Goal: Find specific page/section: Find specific page/section

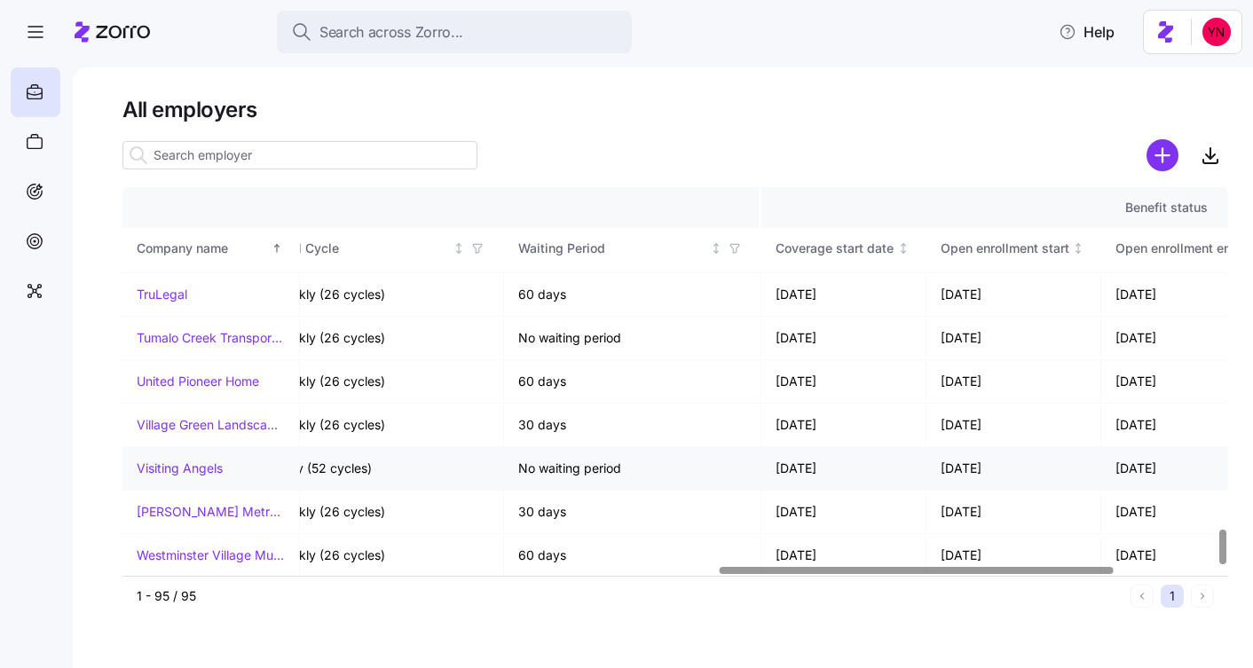
scroll to position [3823, 1958]
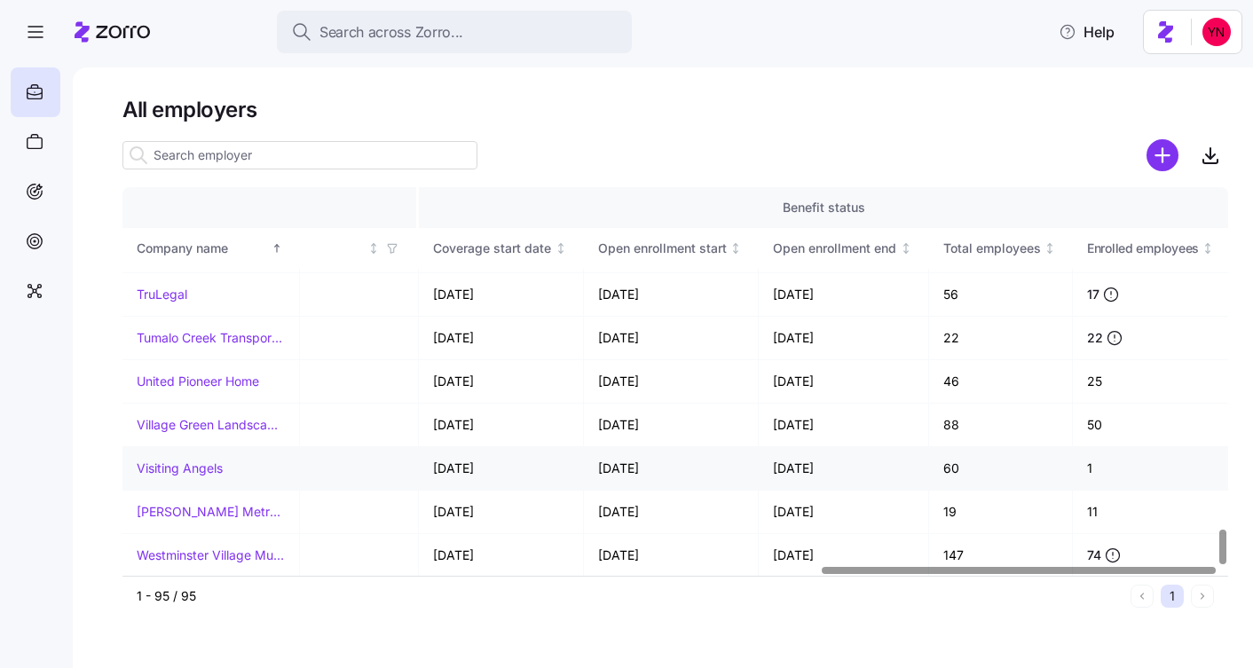
click at [196, 467] on link "Visiting Angels" at bounding box center [180, 469] width 86 height 18
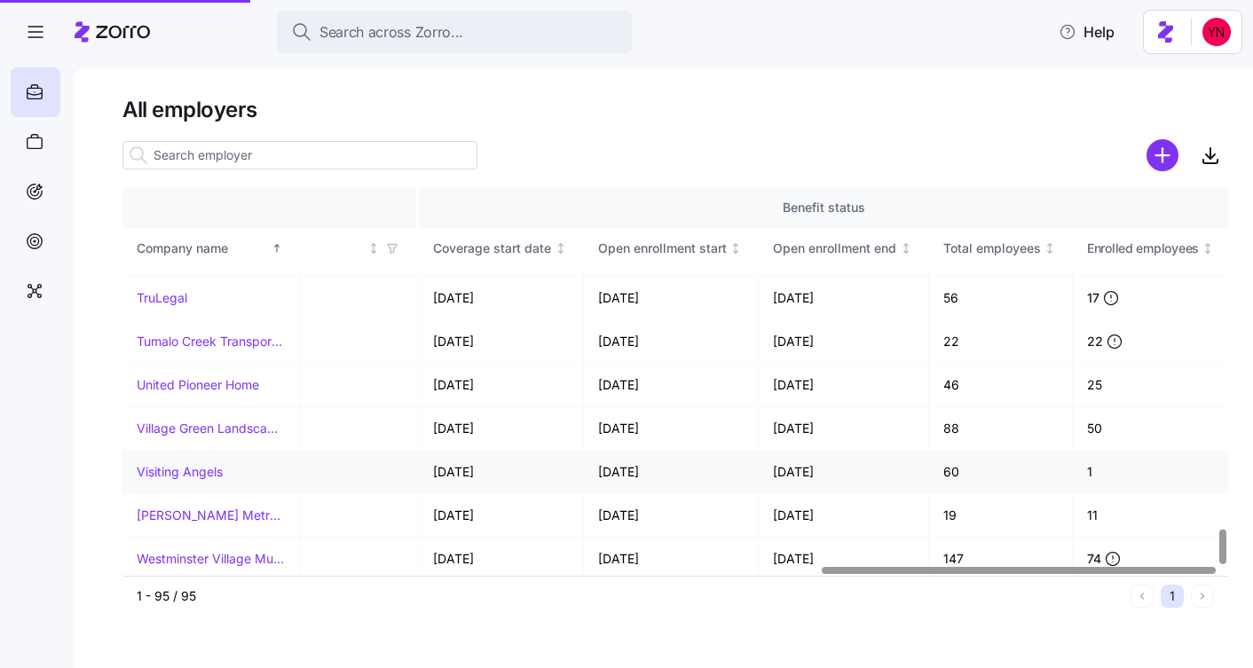
scroll to position [3817, 1958]
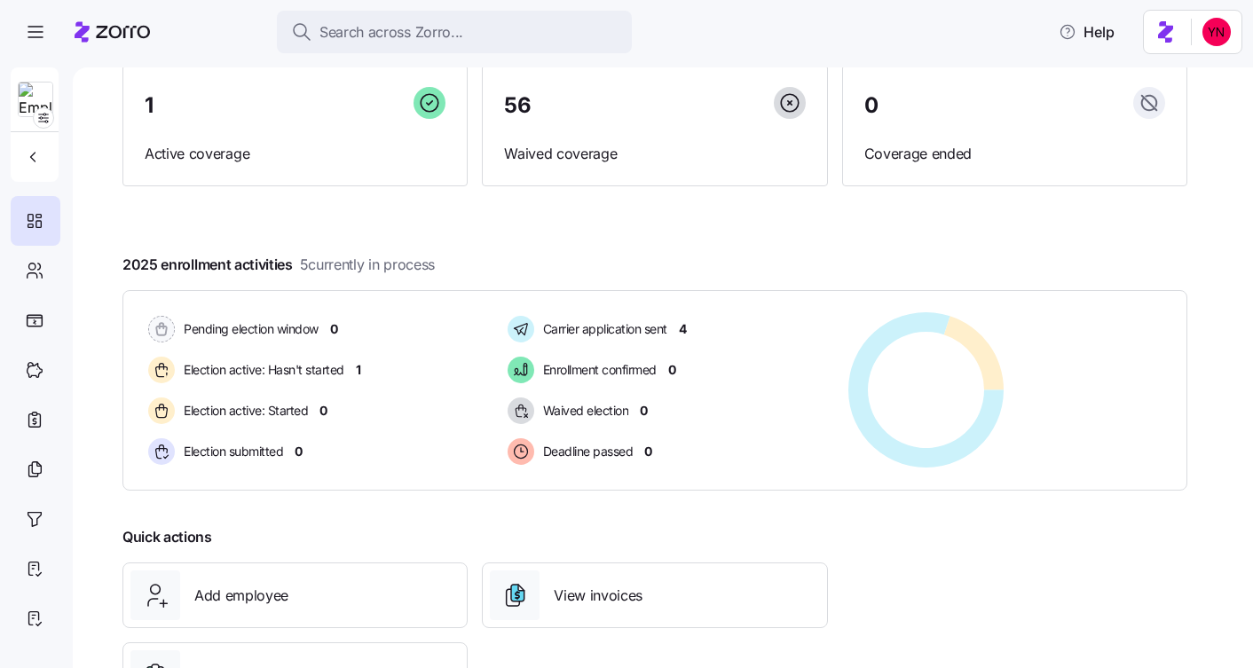
scroll to position [195, 0]
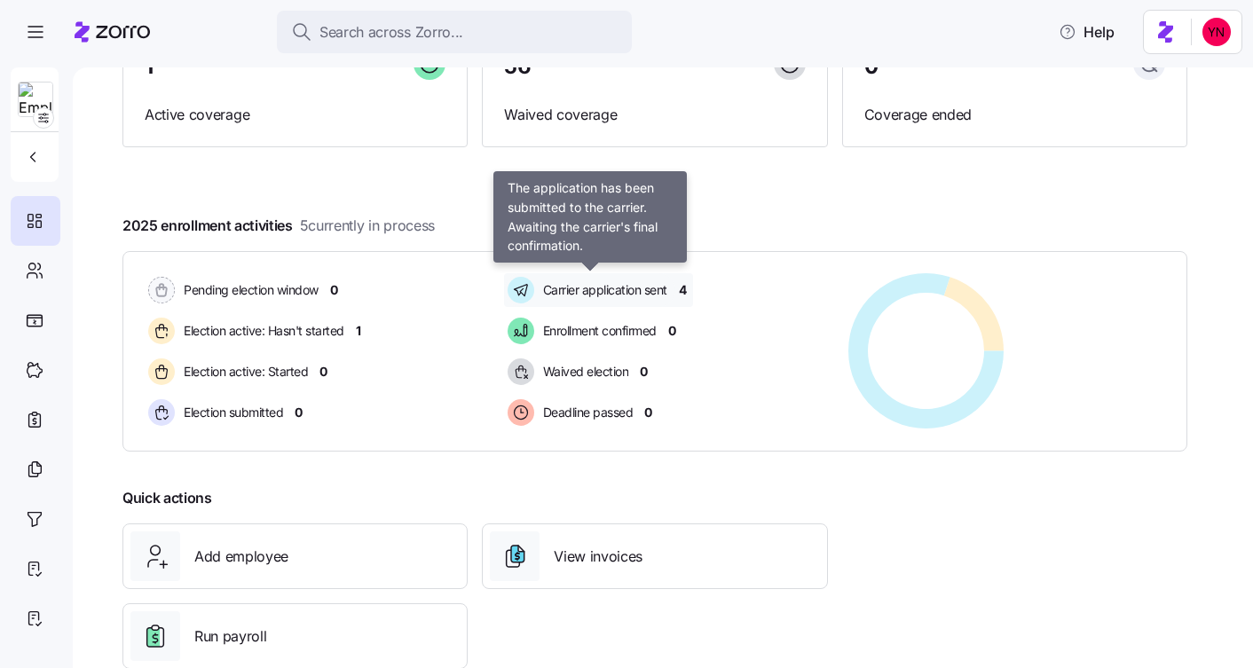
click at [589, 288] on span "Carrier application sent" at bounding box center [603, 290] width 130 height 18
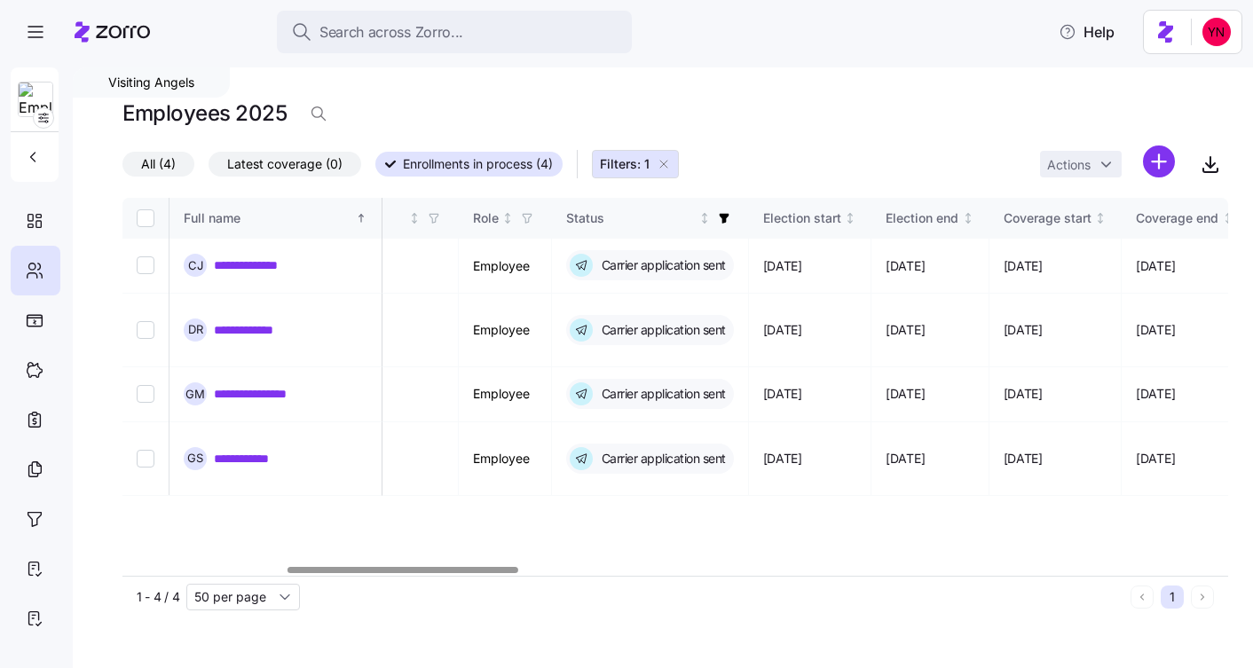
scroll to position [0, 783]
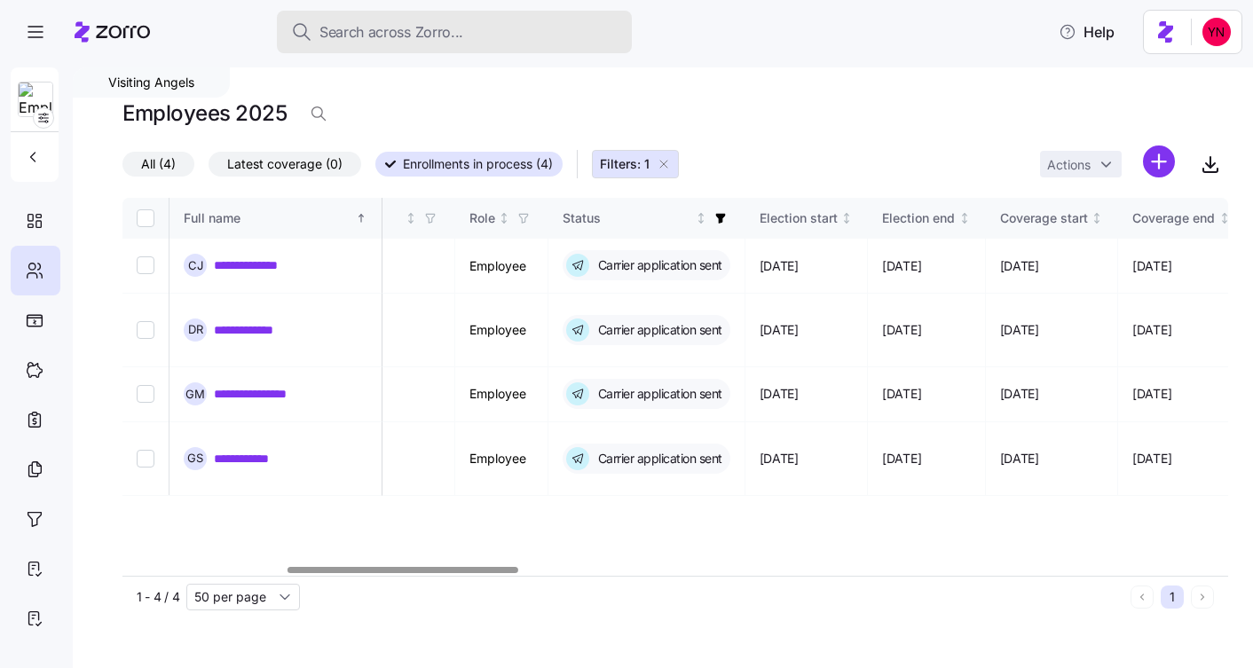
click at [359, 13] on button "Search across Zorro..." at bounding box center [454, 32] width 355 height 43
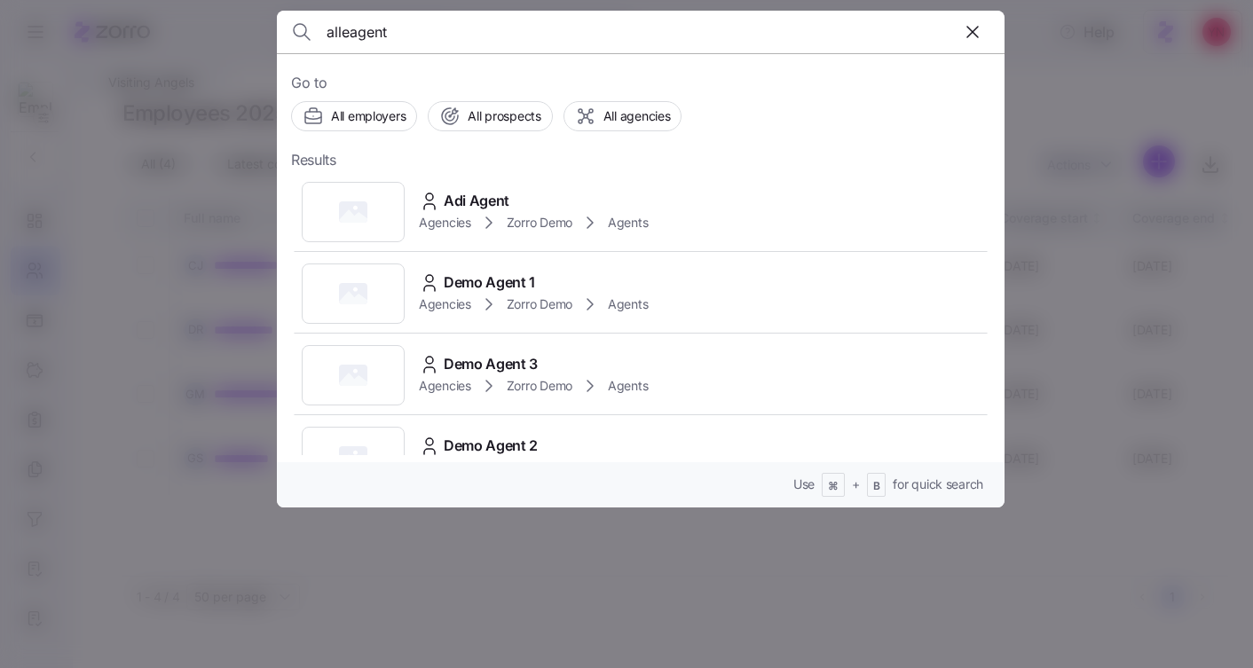
type input "alleagent"
click at [967, 26] on icon "button" at bounding box center [972, 31] width 21 height 21
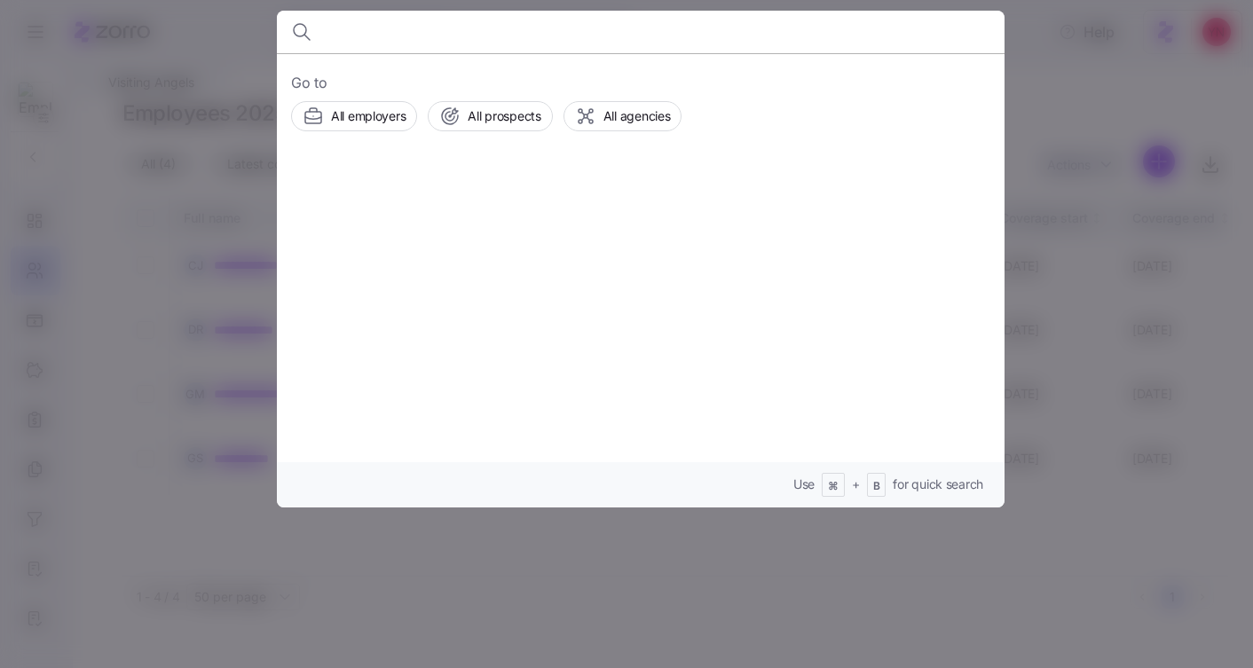
click at [159, 51] on div at bounding box center [626, 334] width 1253 height 668
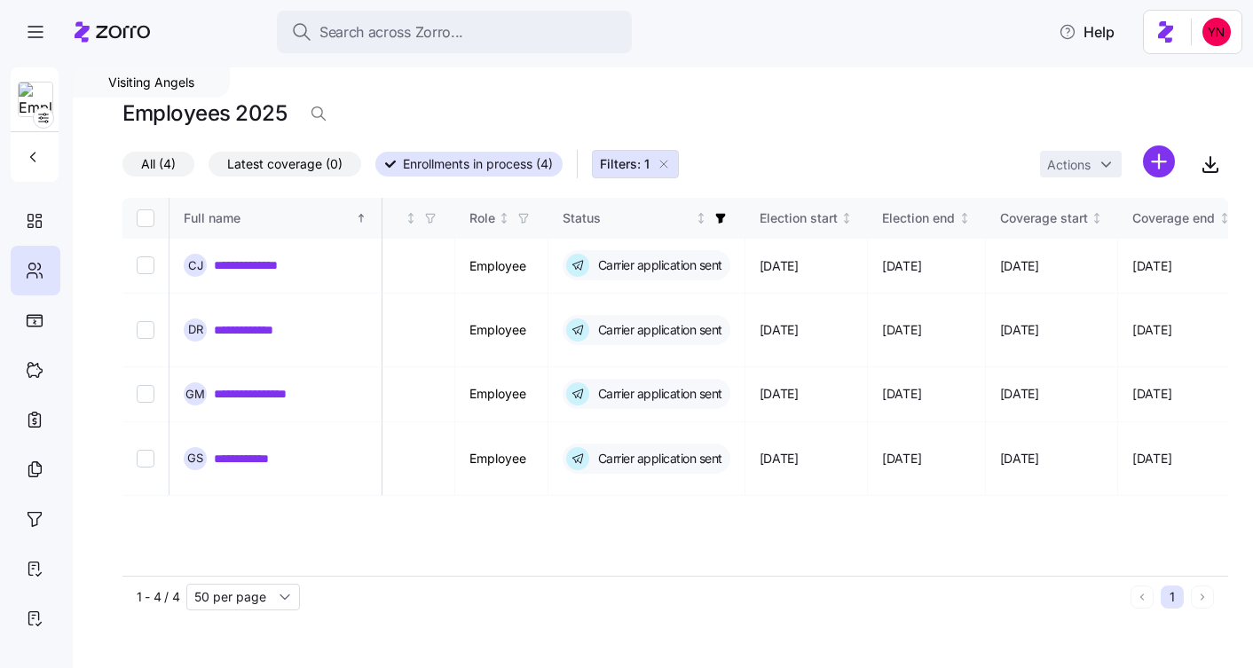
drag, startPoint x: 89, startPoint y: 29, endPoint x: 154, endPoint y: 46, distance: 67.0
click at [89, 29] on icon at bounding box center [112, 31] width 75 height 21
click at [134, 31] on icon at bounding box center [112, 31] width 75 height 21
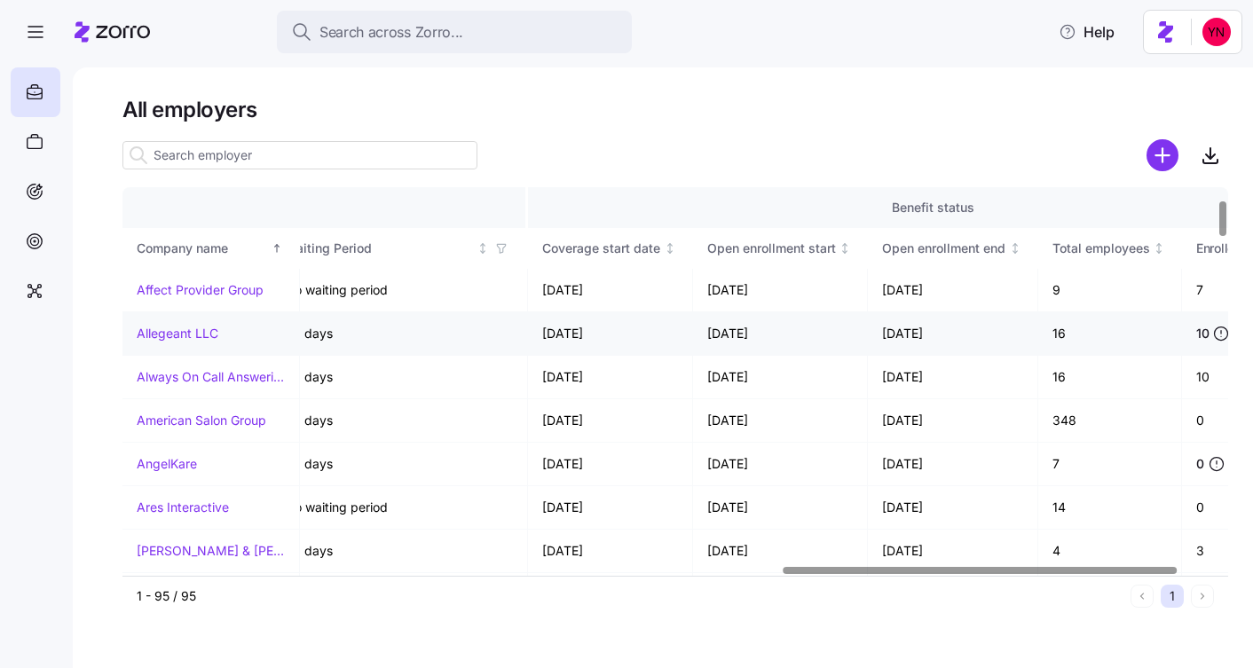
scroll to position [130, 1958]
